Goal: Task Accomplishment & Management: Use online tool/utility

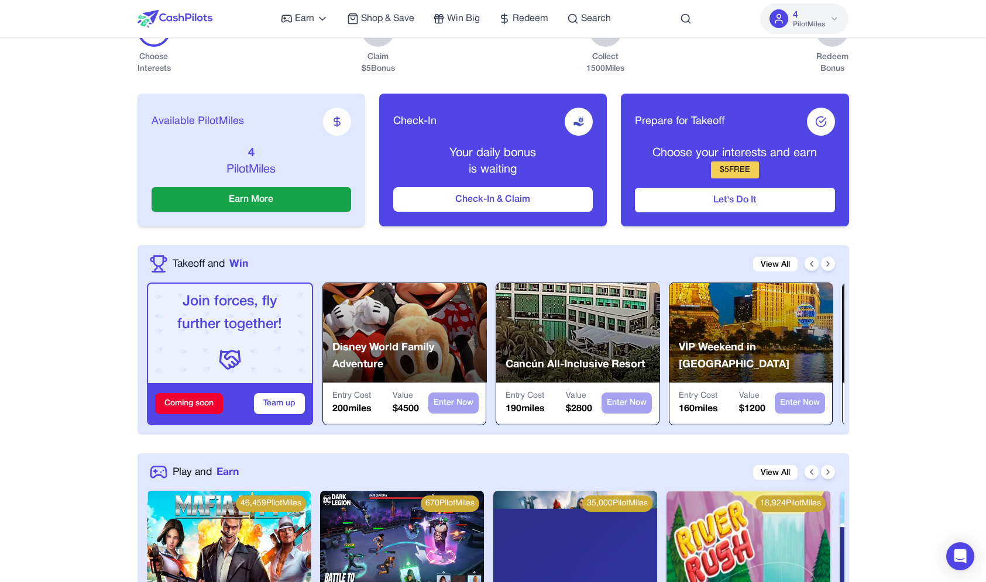
scroll to position [327, 0]
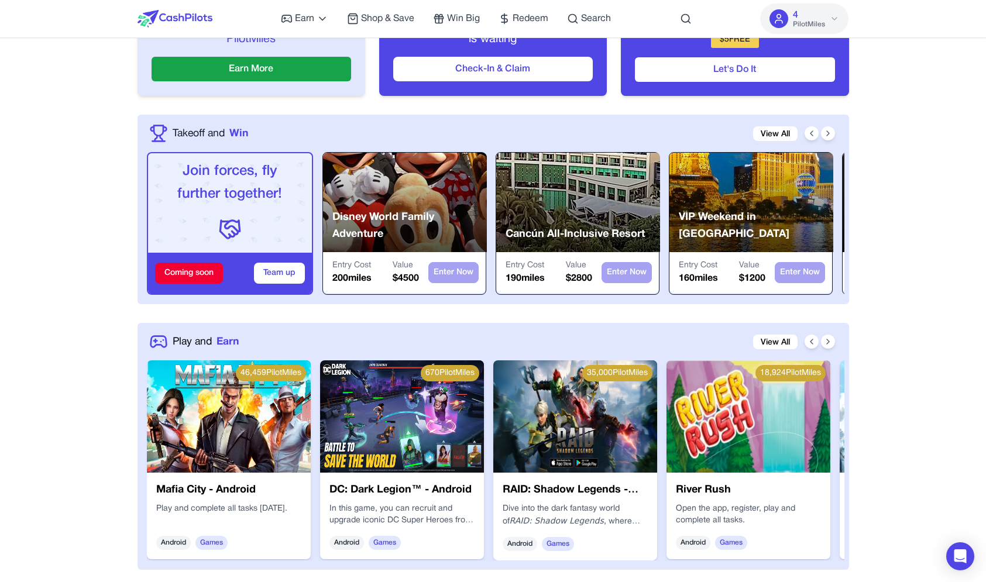
click at [230, 429] on img at bounding box center [229, 417] width 164 height 112
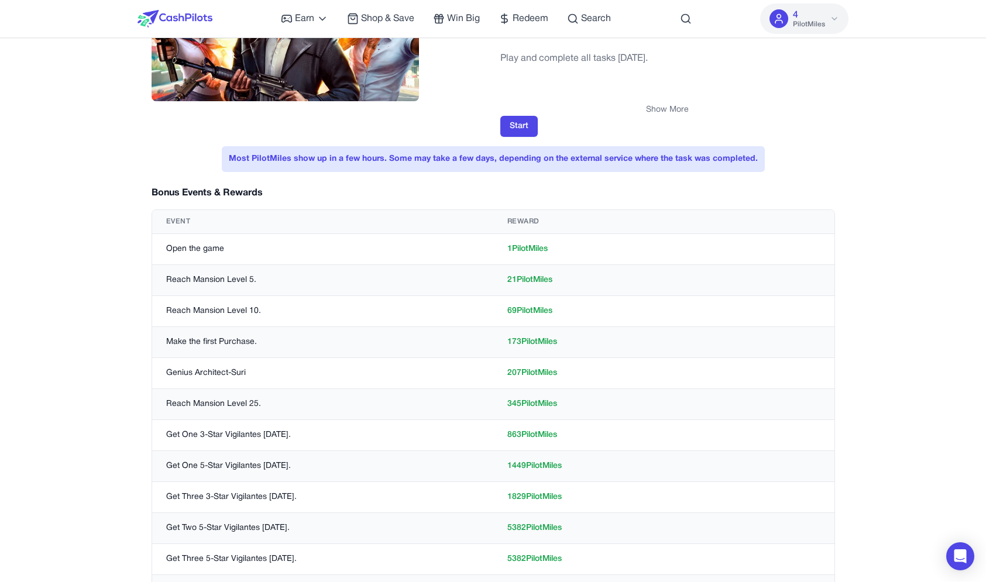
scroll to position [157, 0]
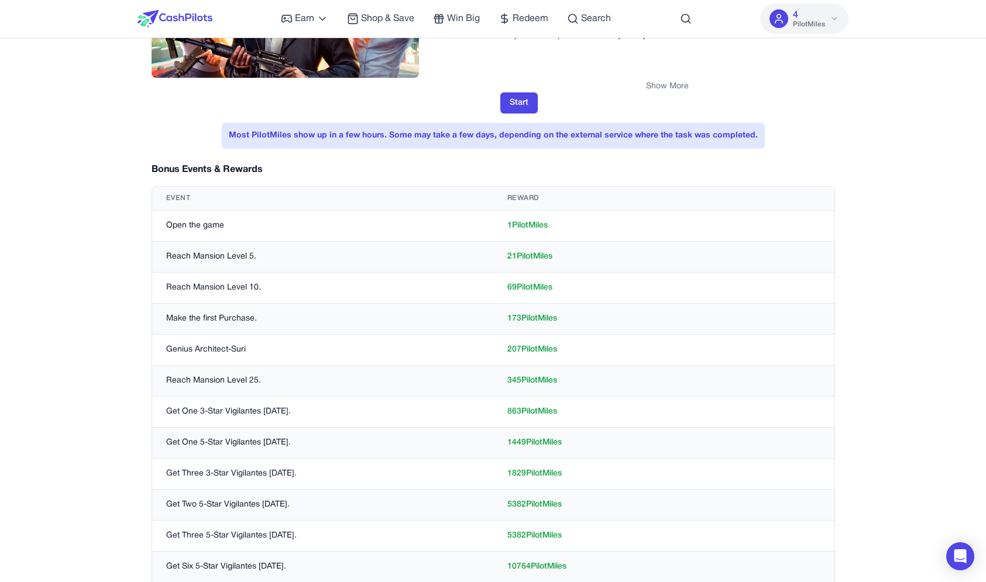
click at [194, 283] on td "Reach Mansion Level 10." at bounding box center [322, 288] width 341 height 31
drag, startPoint x: 194, startPoint y: 283, endPoint x: 564, endPoint y: 291, distance: 370.0
click at [564, 291] on tr "Reach Mansion Level 10. 69 PilotMiles" at bounding box center [493, 288] width 682 height 31
click at [537, 285] on td "69 PilotMiles" at bounding box center [663, 288] width 341 height 31
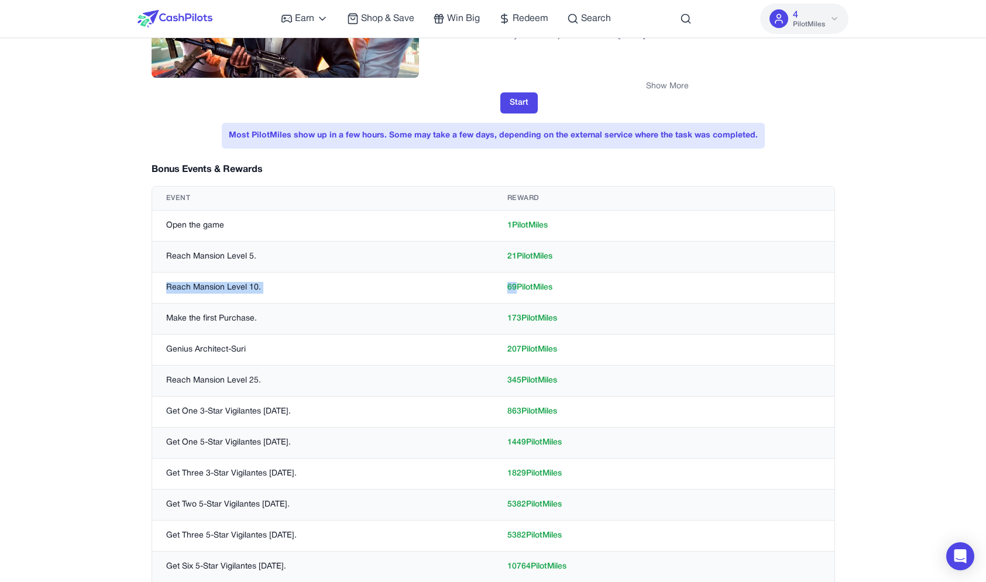
drag, startPoint x: 537, startPoint y: 285, endPoint x: 193, endPoint y: 282, distance: 344.2
click at [193, 282] on tr "Reach Mansion Level 10. 69 PilotMiles" at bounding box center [493, 288] width 682 height 31
click at [190, 272] on td "Reach Mansion Level 5." at bounding box center [322, 257] width 341 height 31
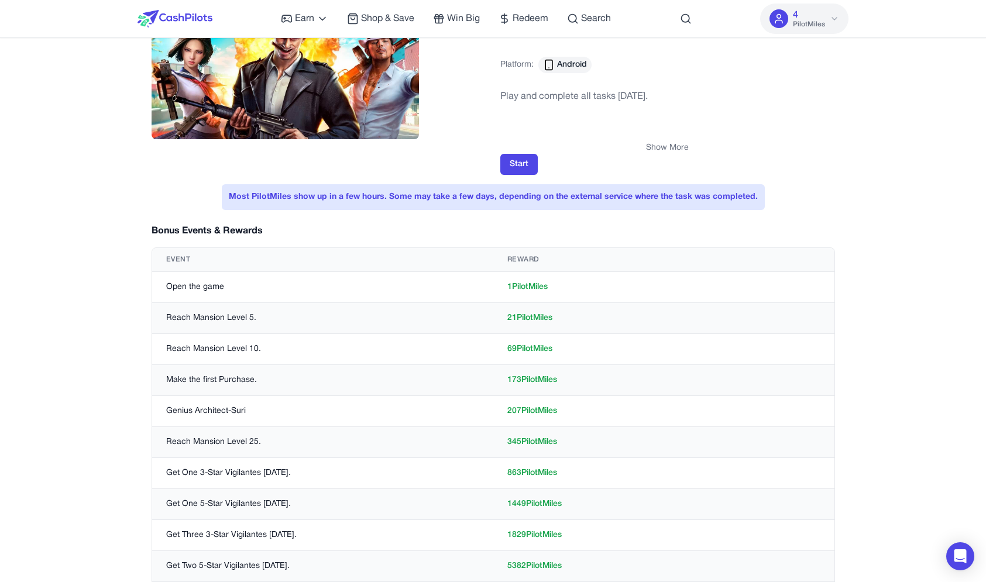
scroll to position [0, 0]
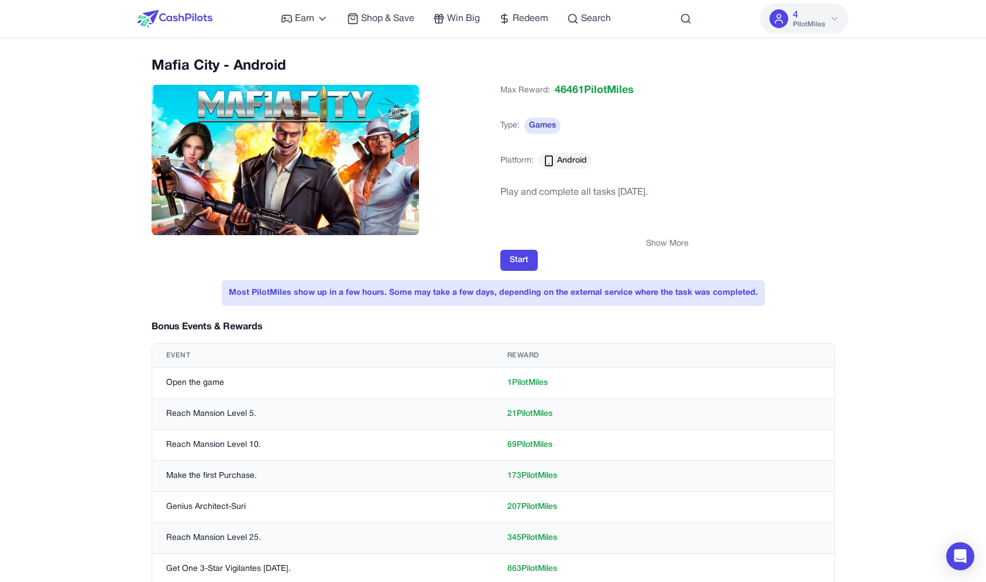
click at [56, 85] on div "Earn Play Games Enjoy fun games and earn Try New App Test new app for rewards T…" at bounding box center [493, 547] width 986 height 1094
click at [180, 15] on img at bounding box center [175, 19] width 75 height 18
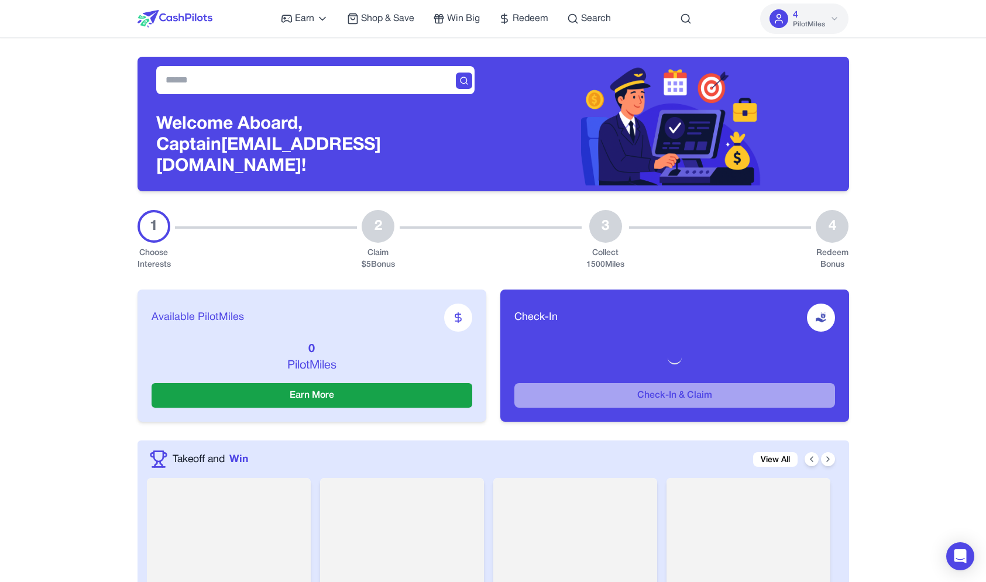
click at [323, 152] on h3 "Welcome Aboard, Captain ghhvdnhzvihibcamjm@fxavaj.com!" at bounding box center [315, 145] width 318 height 63
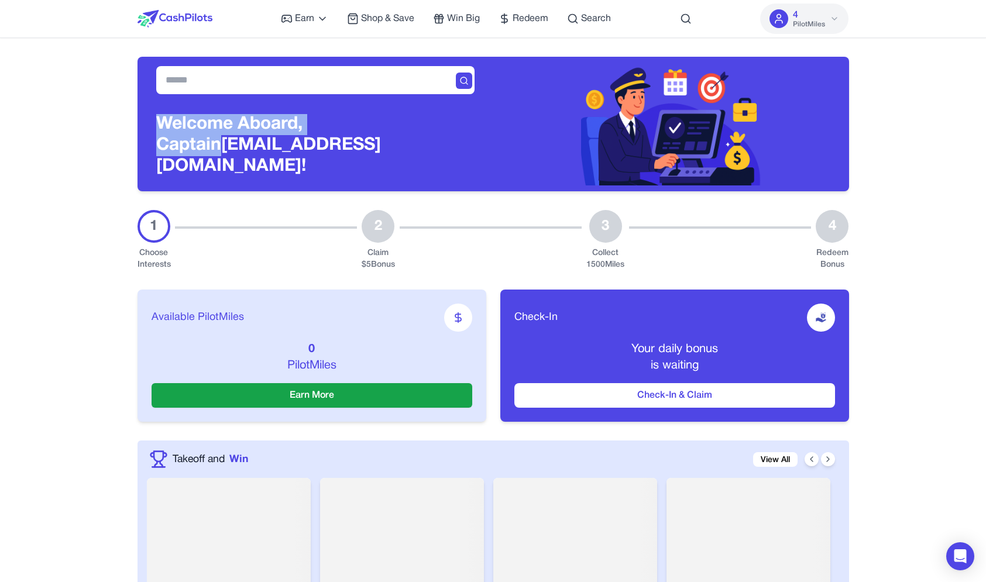
drag, startPoint x: 323, startPoint y: 152, endPoint x: 380, endPoint y: 152, distance: 56.8
click at [380, 152] on h3 "Welcome Aboard, Captain ghhvdnhzvihibcamjm@fxavaj.com!" at bounding box center [315, 145] width 318 height 63
click at [427, 157] on h3 "Welcome Aboard, Captain ghhvdnhzvihibcamjm@fxavaj.com!" at bounding box center [315, 145] width 318 height 63
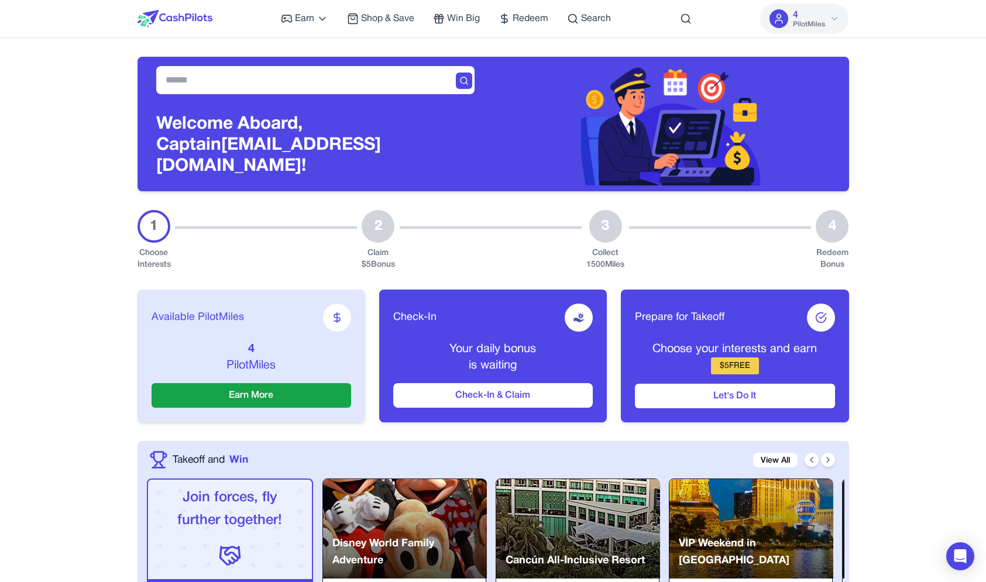
drag, startPoint x: 427, startPoint y: 157, endPoint x: 217, endPoint y: 156, distance: 210.1
click at [217, 156] on h3 "Welcome Aboard, Captain ghhvdnhzvihibcamjm@fxavaj.com!" at bounding box center [315, 145] width 318 height 63
copy h3 "[EMAIL_ADDRESS][DOMAIN_NAME]"
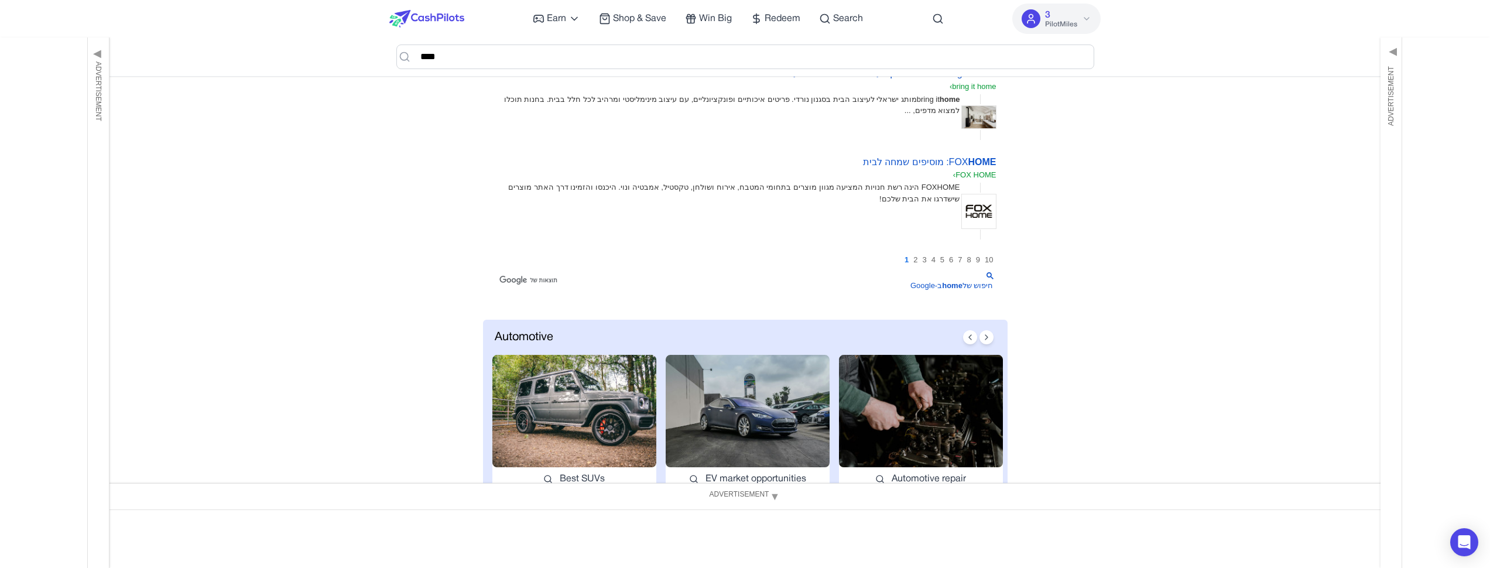
scroll to position [107, 0]
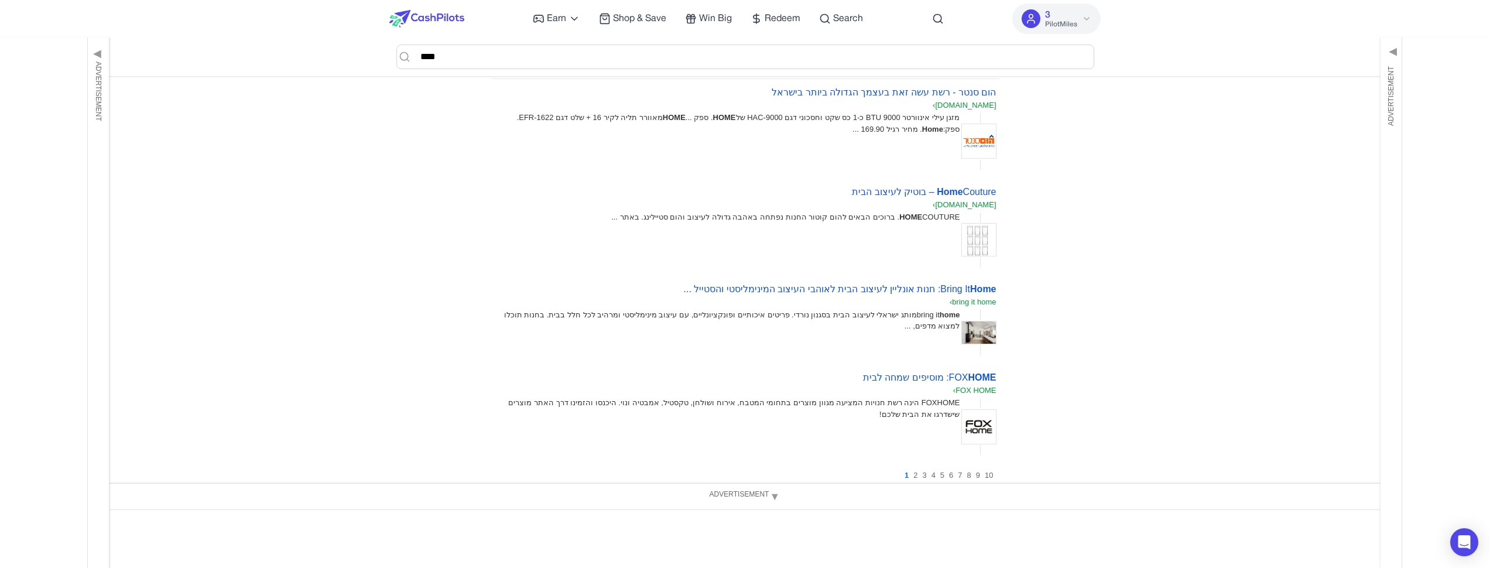
click at [445, 25] on img at bounding box center [426, 19] width 75 height 18
